Goal: Navigation & Orientation: Understand site structure

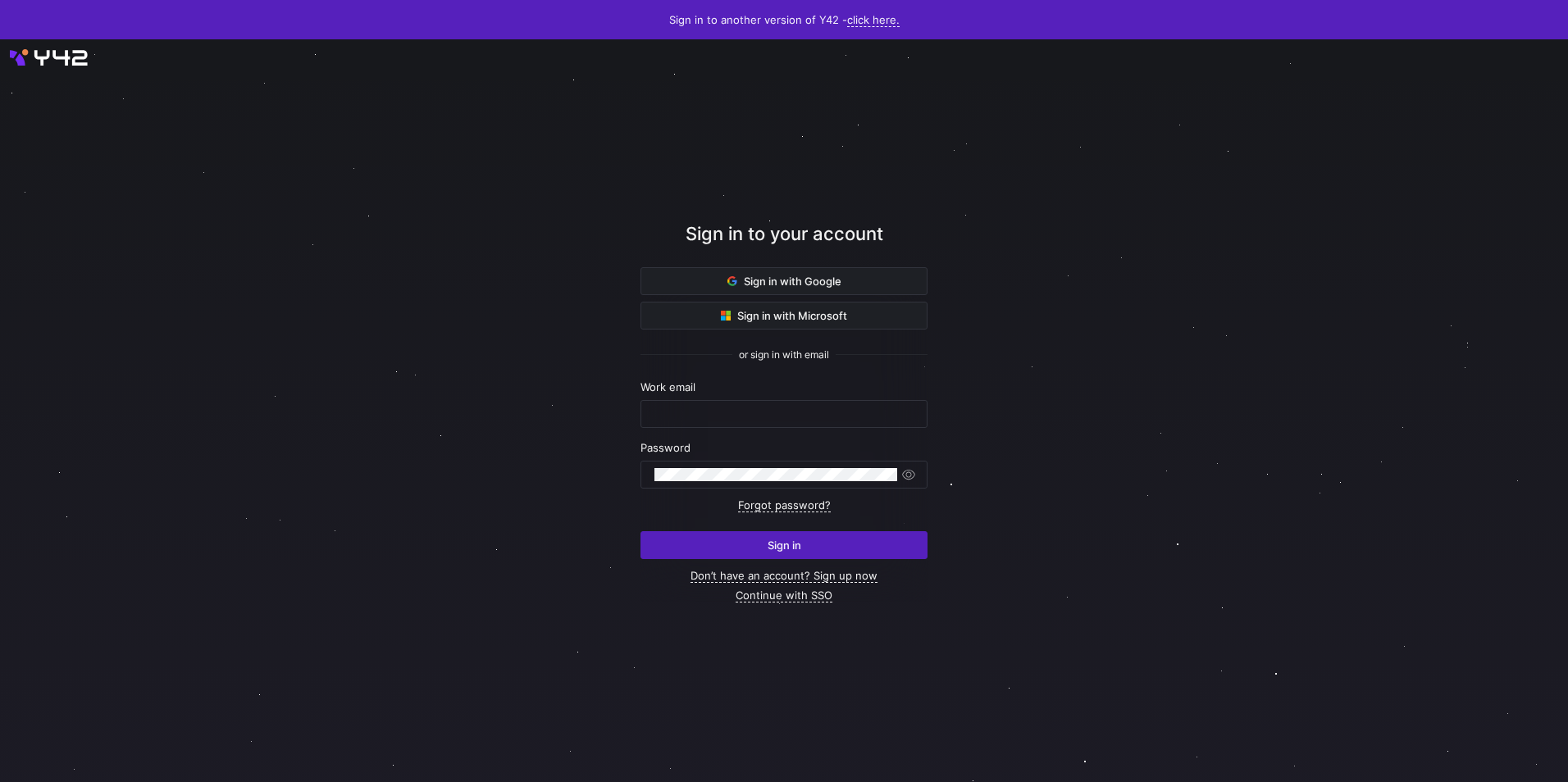
type input "[EMAIL_ADDRESS][DOMAIN_NAME]"
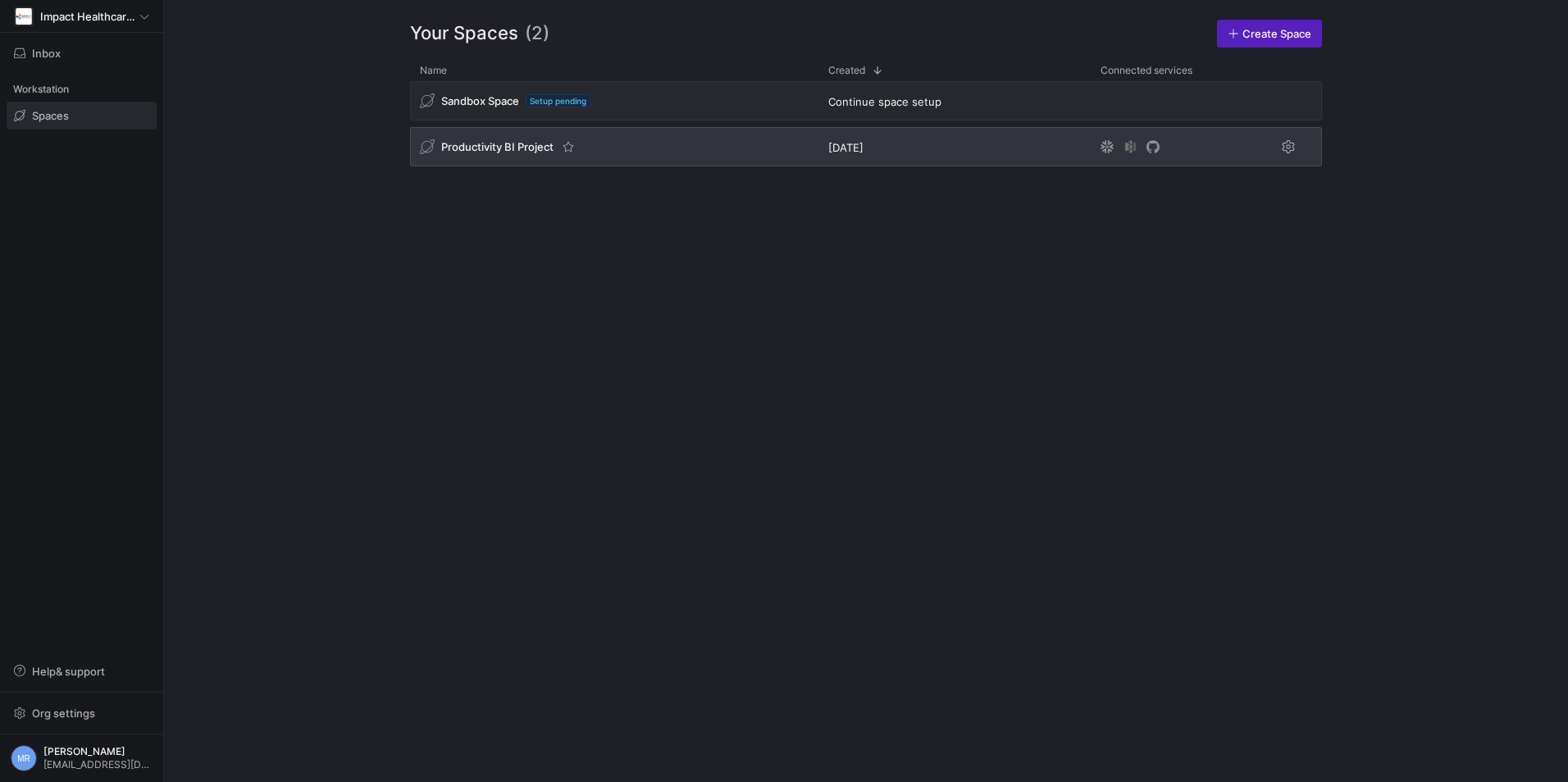
click at [519, 155] on div "Productivity BI Project" at bounding box center [615, 147] width 409 height 39
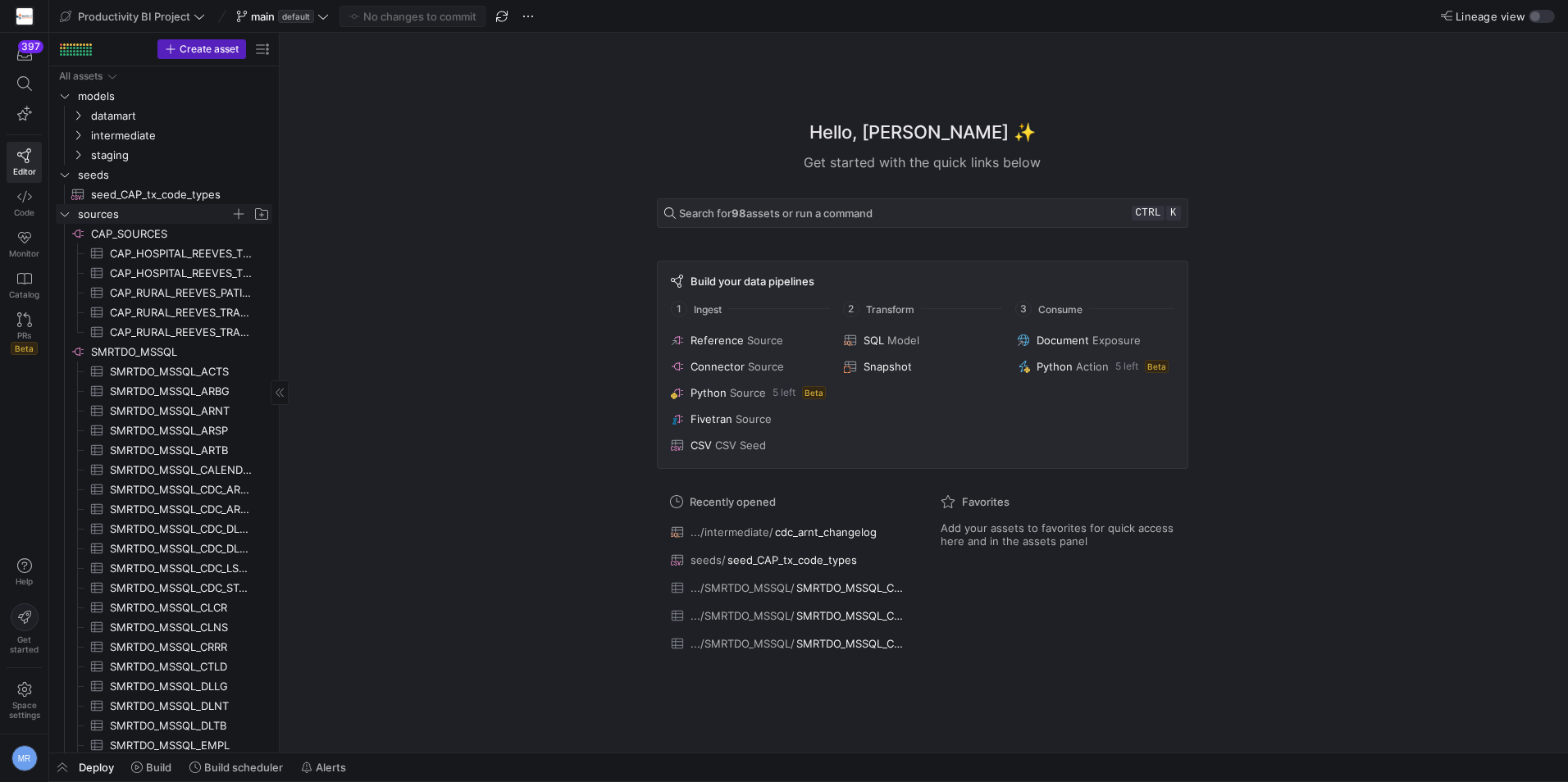
click at [134, 214] on span "sources" at bounding box center [154, 215] width 153 height 19
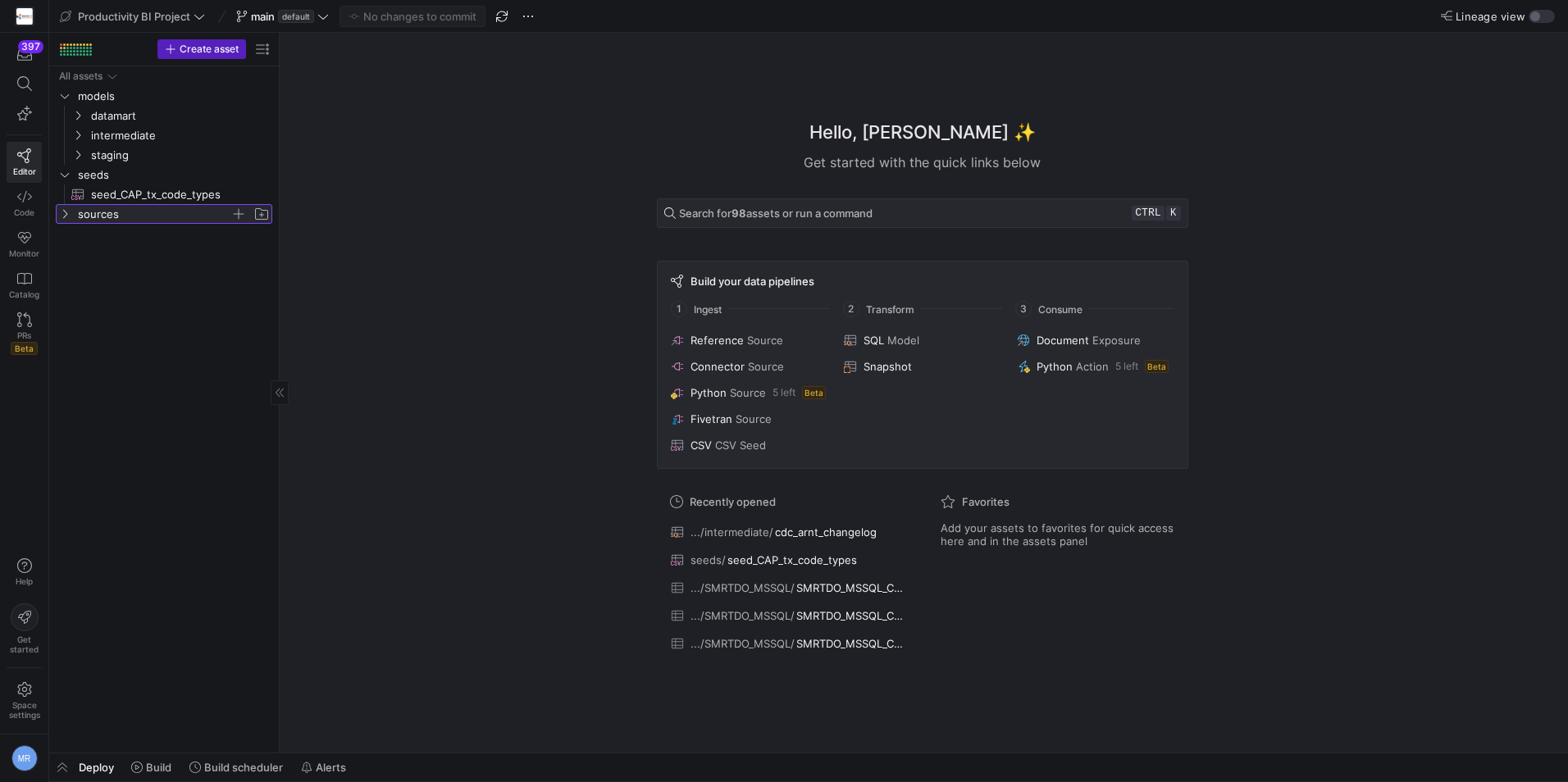
click at [101, 210] on span "sources" at bounding box center [154, 215] width 153 height 19
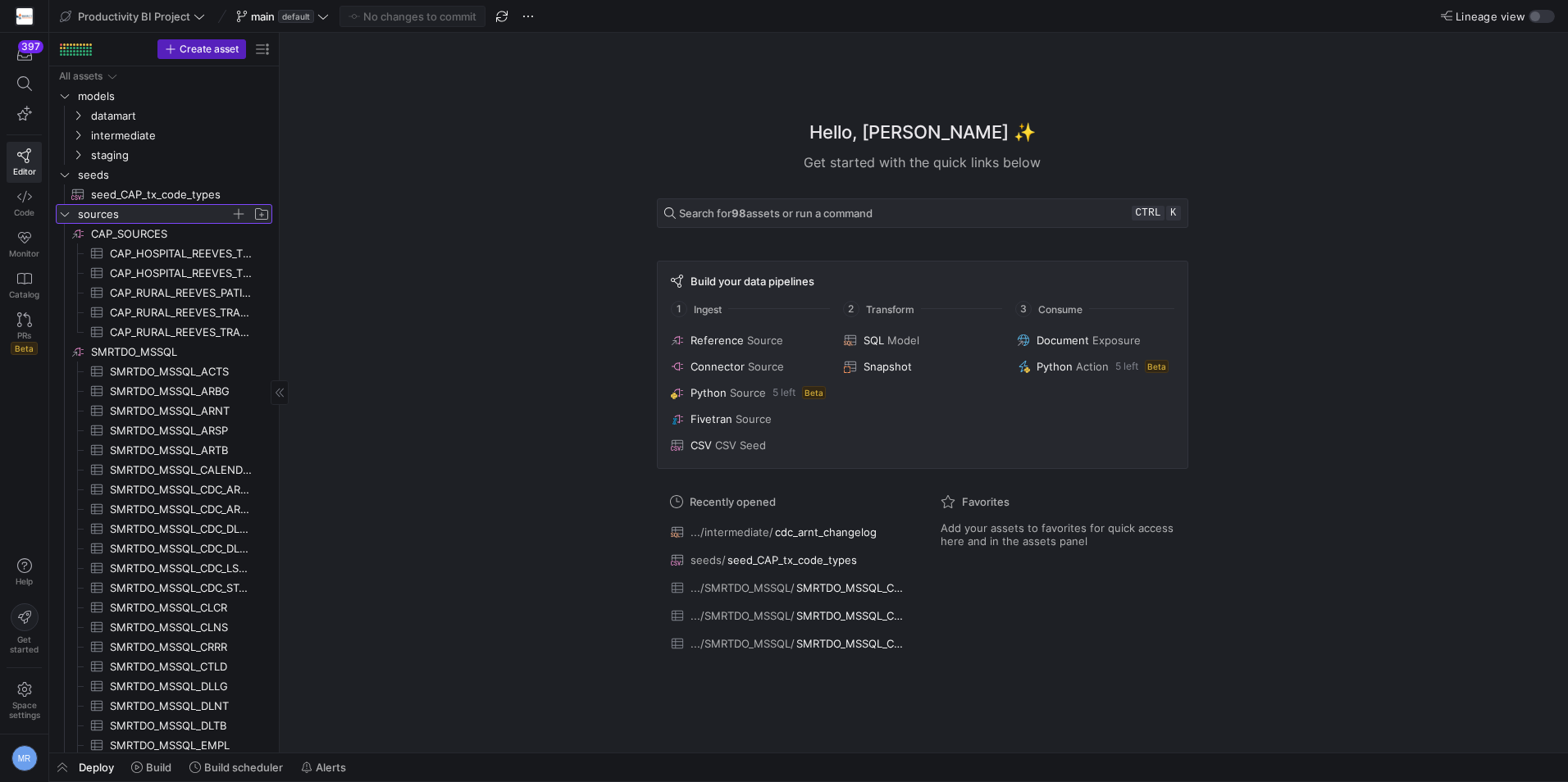
click at [101, 210] on span "sources" at bounding box center [154, 215] width 153 height 19
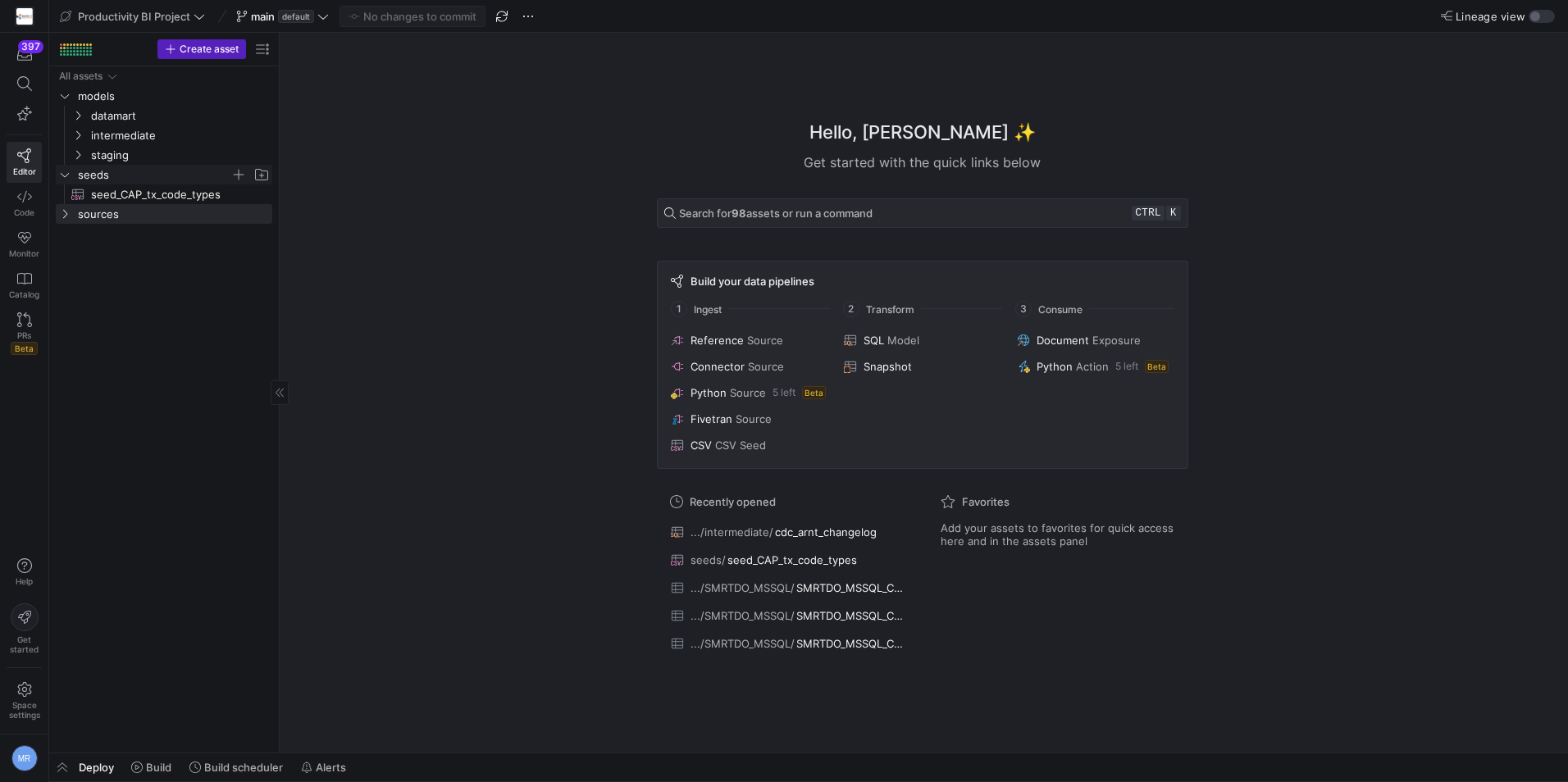
click at [112, 169] on span "seeds" at bounding box center [154, 175] width 153 height 19
click at [102, 175] on span "seeds" at bounding box center [154, 175] width 153 height 19
click at [168, 175] on span "seeds" at bounding box center [154, 175] width 153 height 19
click at [101, 202] on span "sources" at bounding box center [154, 195] width 153 height 19
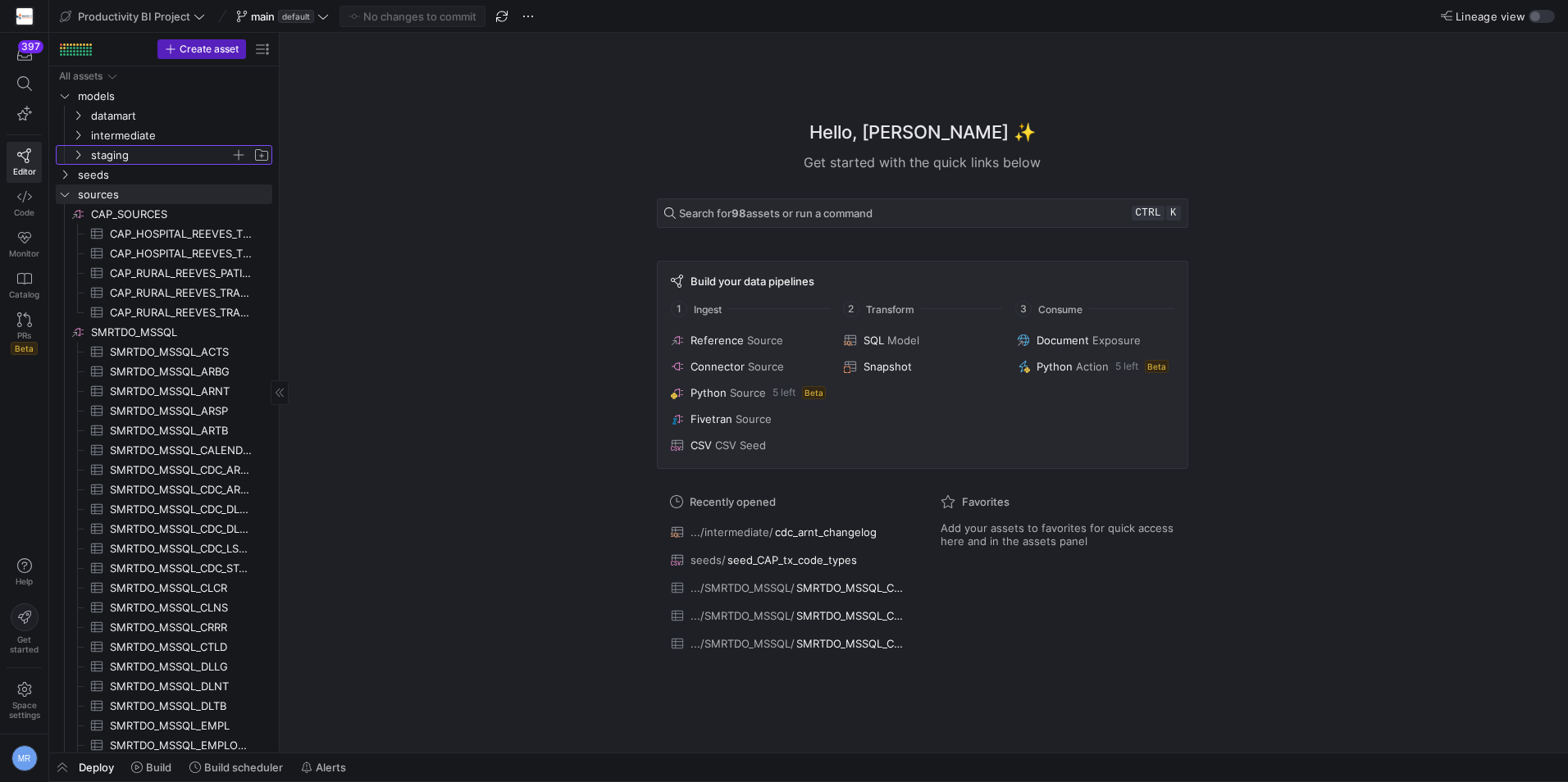
click at [93, 151] on span "staging" at bounding box center [161, 155] width 140 height 19
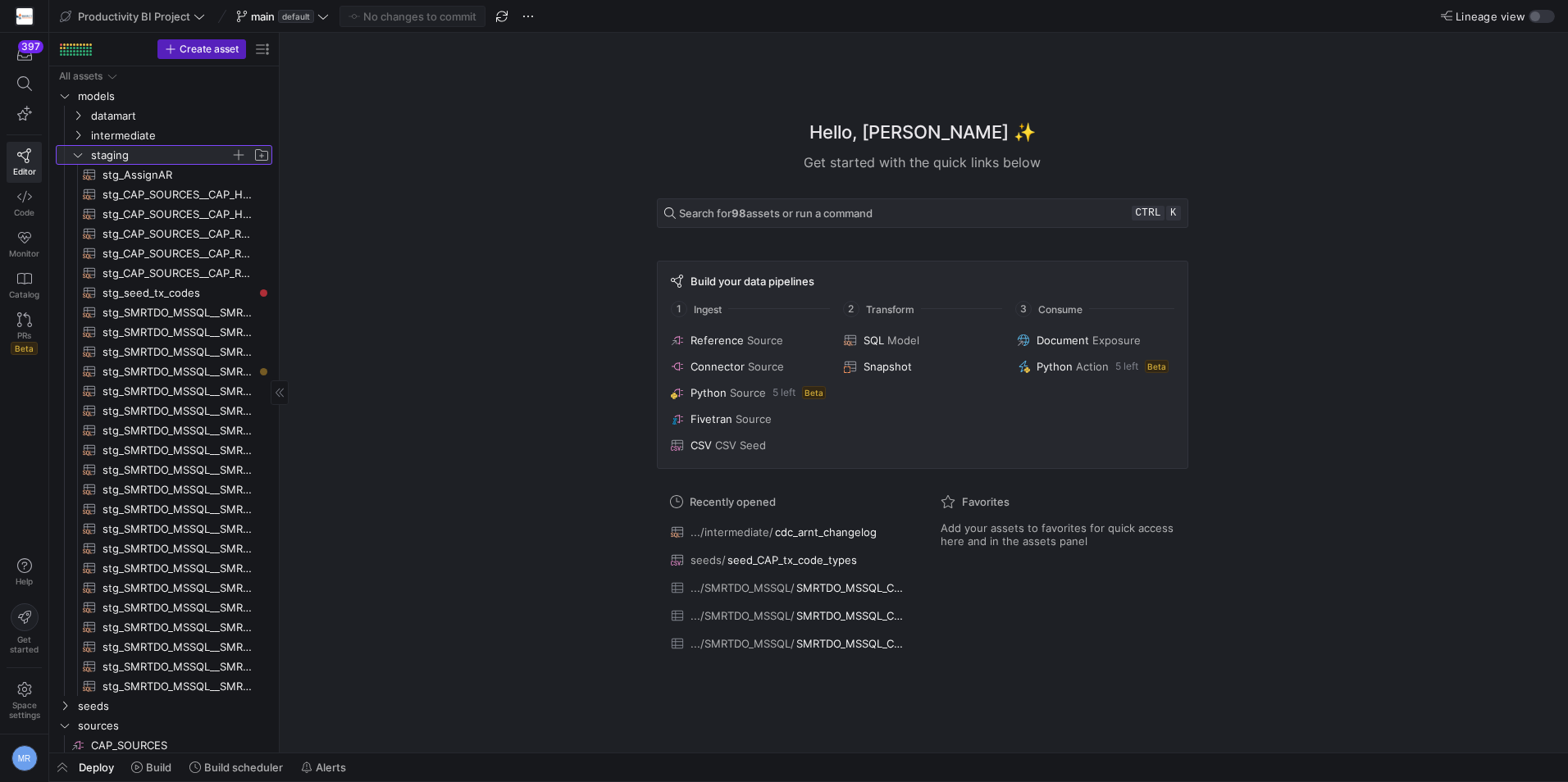
click at [141, 152] on span "staging" at bounding box center [161, 155] width 140 height 19
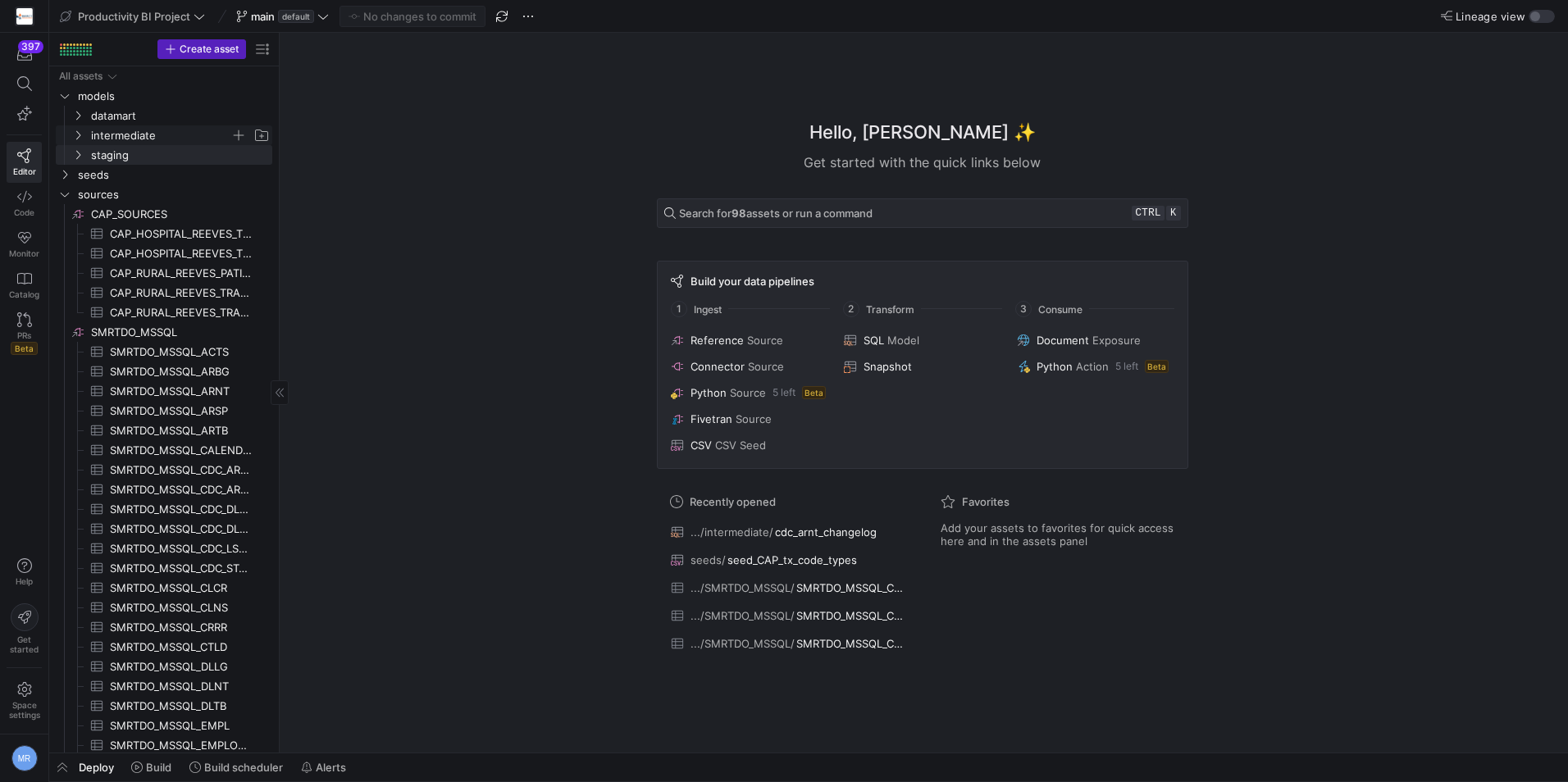
click at [141, 134] on div "All assets models datamart intermediate staging seeds sources CAP_SOURCES​​​​​​…" at bounding box center [164, 509] width 217 height 886
click at [120, 134] on span "intermediate" at bounding box center [161, 136] width 140 height 19
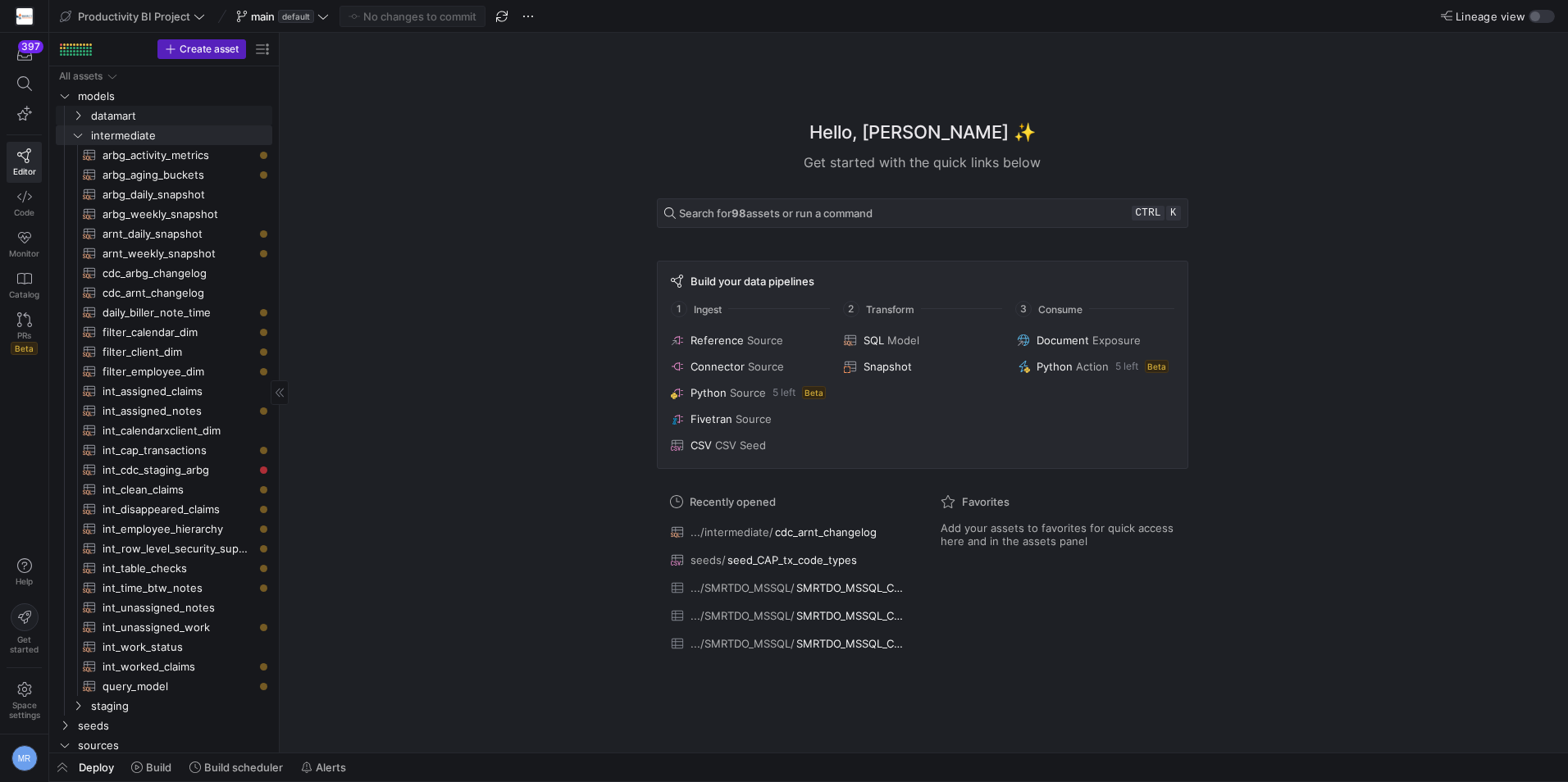
click at [161, 125] on link "datamart" at bounding box center [164, 115] width 217 height 20
